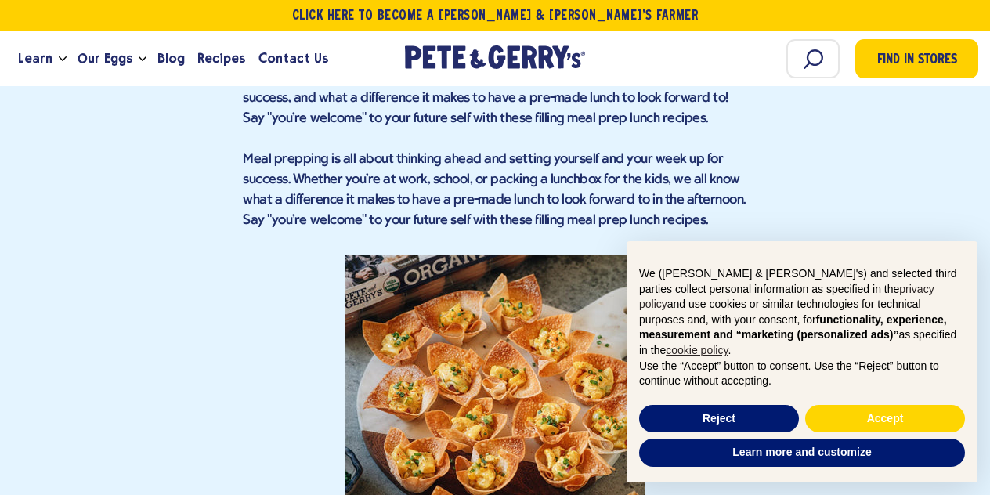
scroll to position [1716, 0]
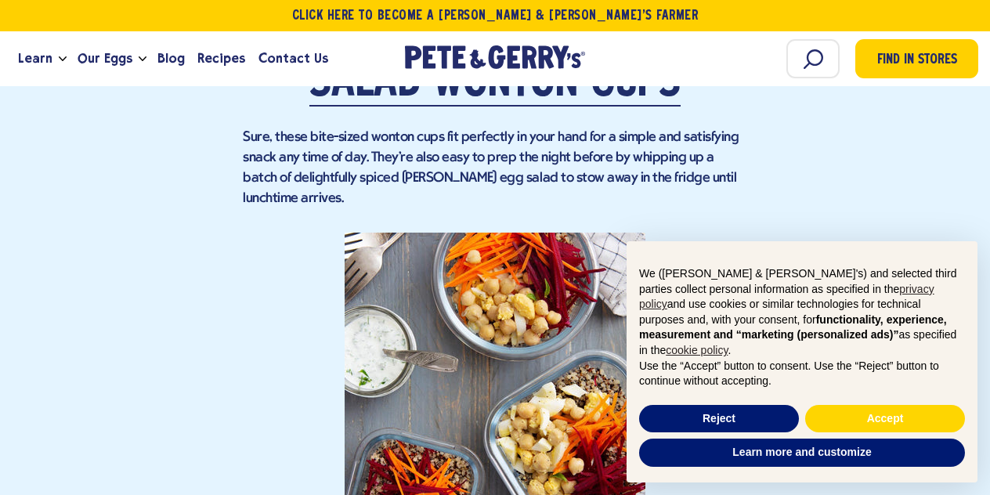
click at [871, 403] on div "Reject Accept" at bounding box center [802, 419] width 326 height 34
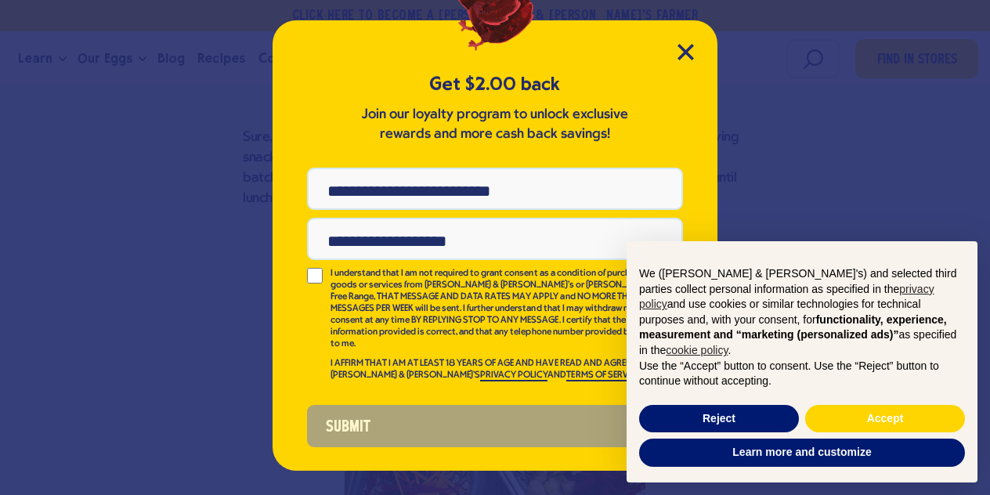
click at [683, 42] on div "Get $2.00 back Join our loyalty program to unlock exclusive rewards and more ca…" at bounding box center [494, 245] width 445 height 450
click at [694, 57] on div "Get $2.00 back Join our loyalty program to unlock exclusive rewards and more ca…" at bounding box center [494, 245] width 445 height 450
click at [677, 54] on icon "Close Modal" at bounding box center [685, 52] width 16 height 16
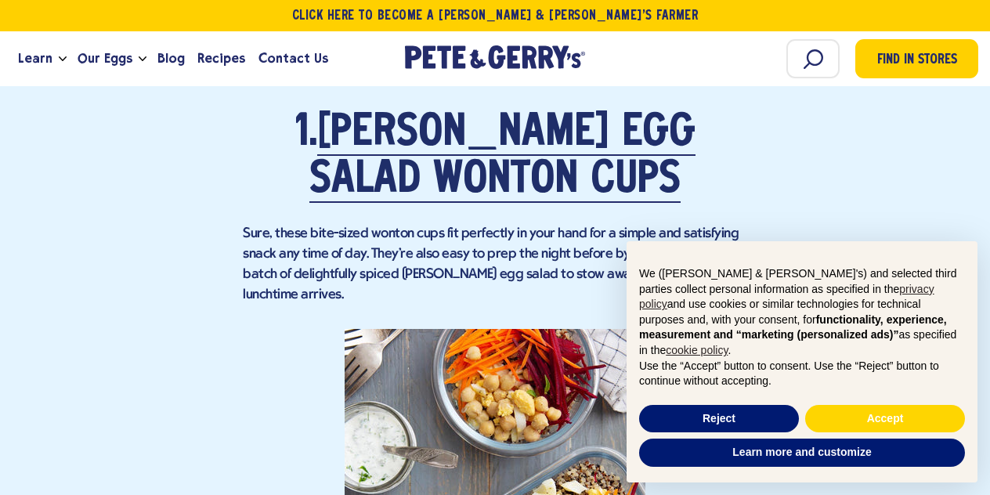
scroll to position [1716, 0]
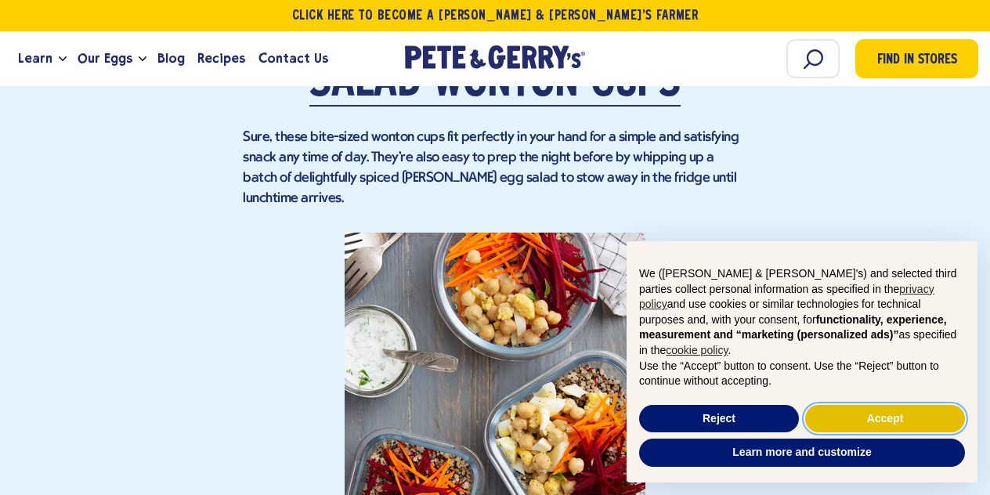
click at [872, 421] on button "Accept" at bounding box center [885, 419] width 160 height 28
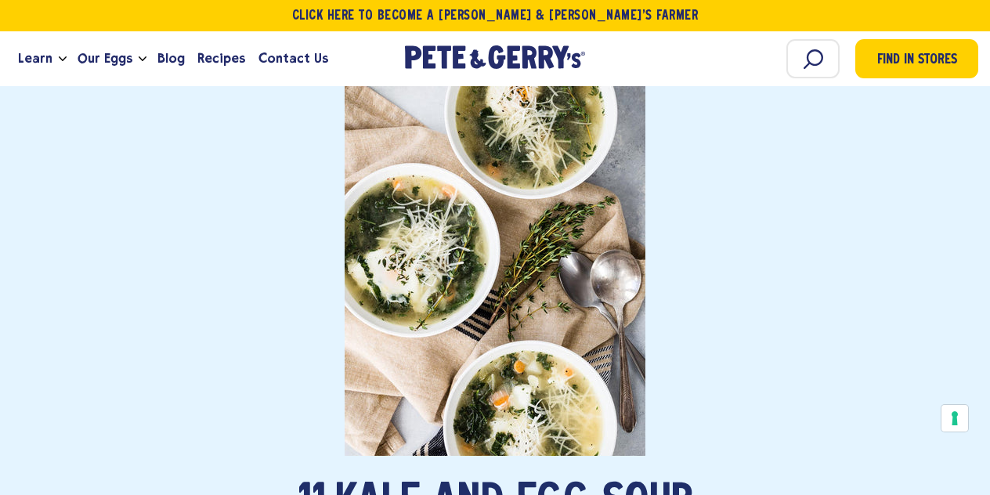
scroll to position [8068, 0]
